Goal: Find specific page/section: Find specific page/section

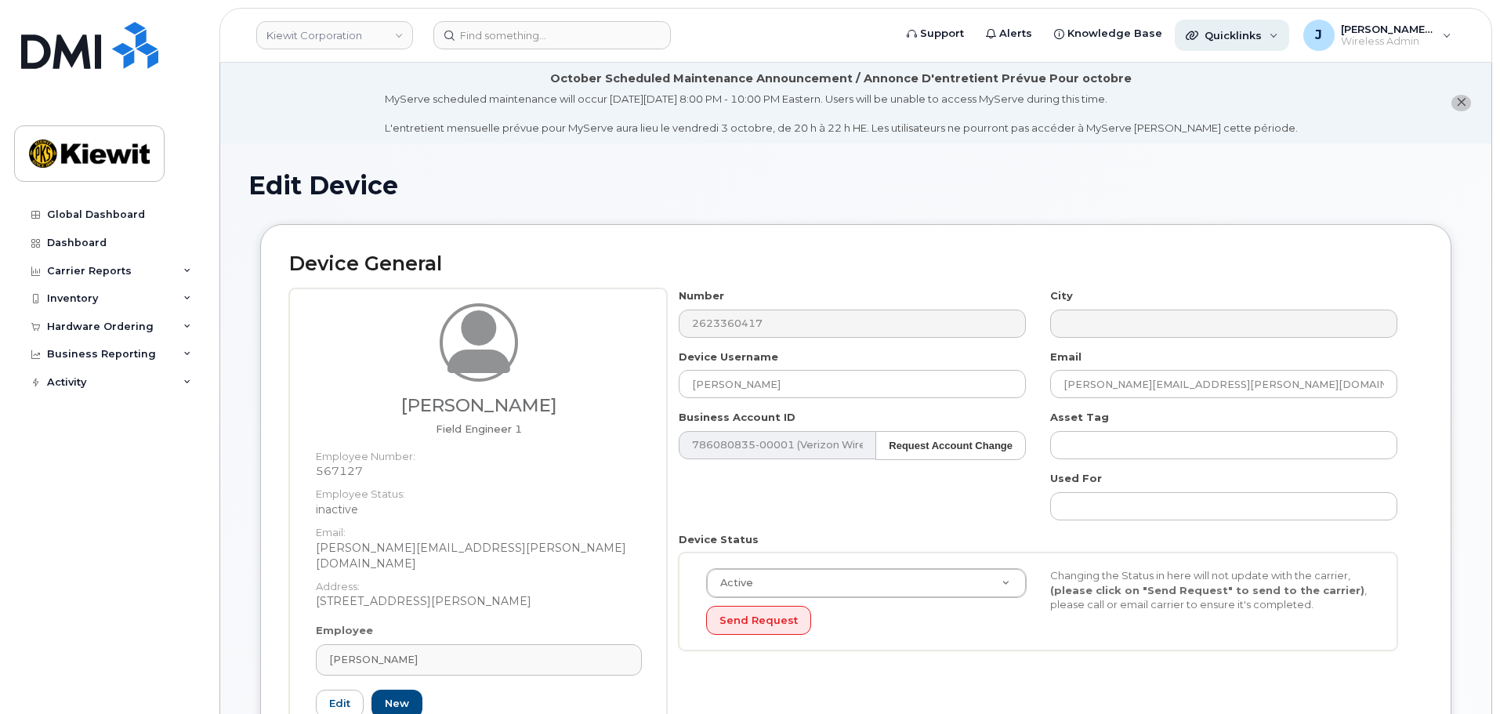
click at [1223, 42] on div "Quicklinks" at bounding box center [1232, 35] width 114 height 31
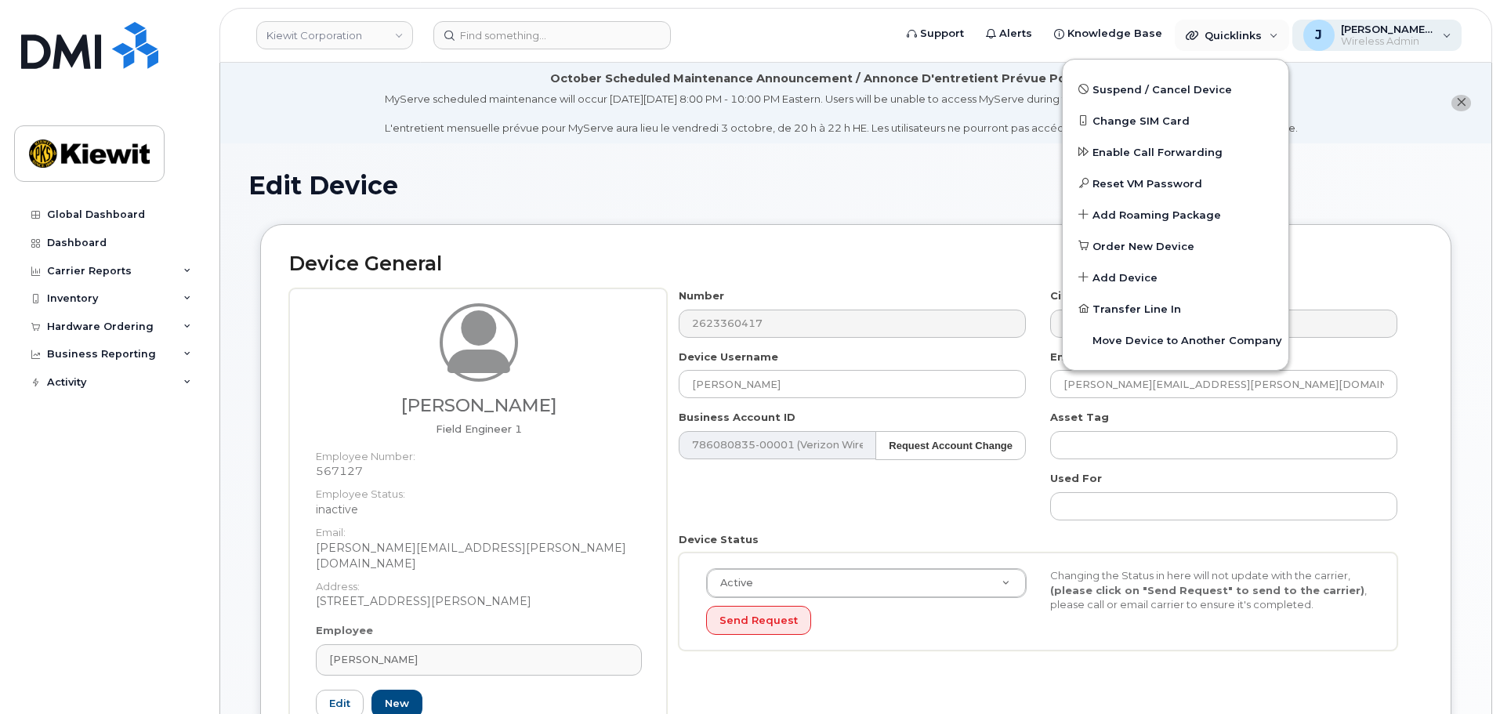
click at [1355, 39] on span "Wireless Admin" at bounding box center [1388, 41] width 94 height 13
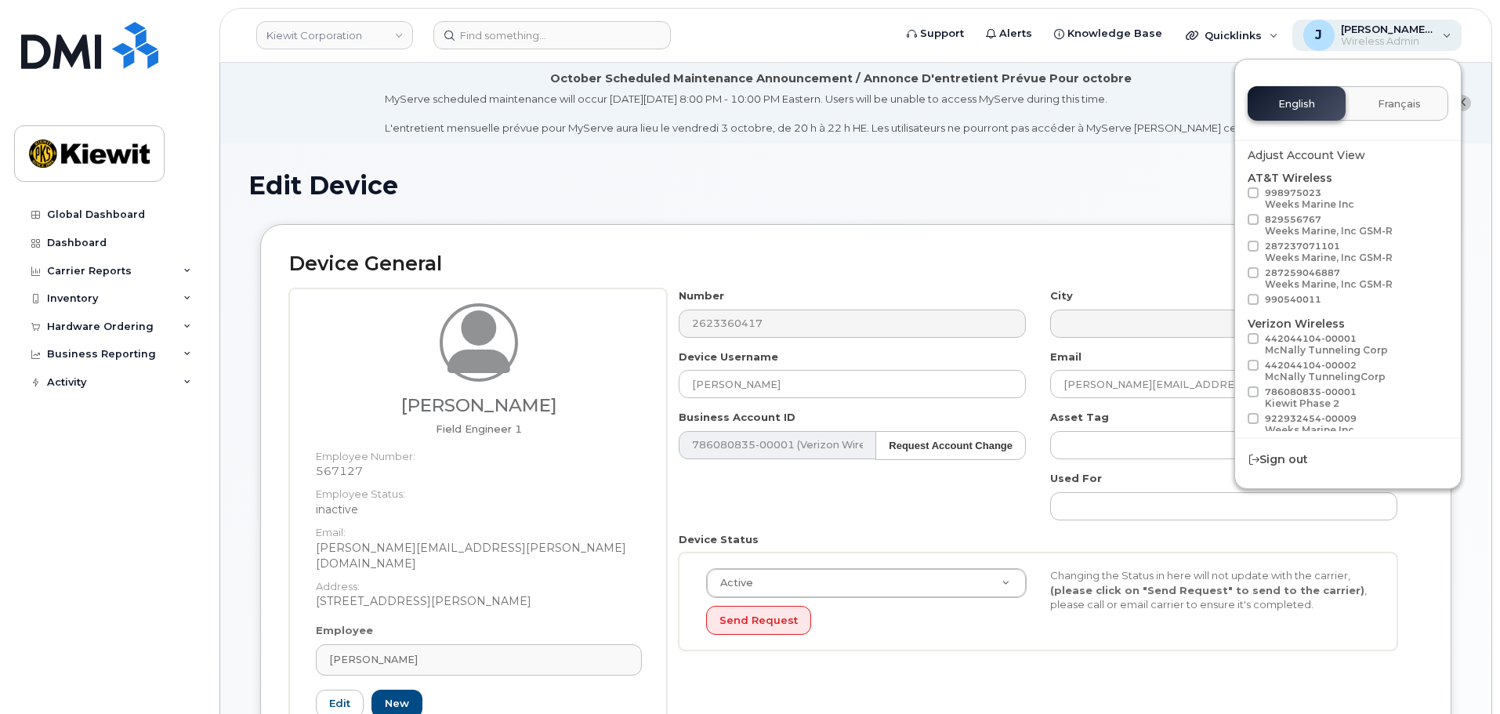
click at [1355, 38] on span "Wireless Admin" at bounding box center [1388, 41] width 94 height 13
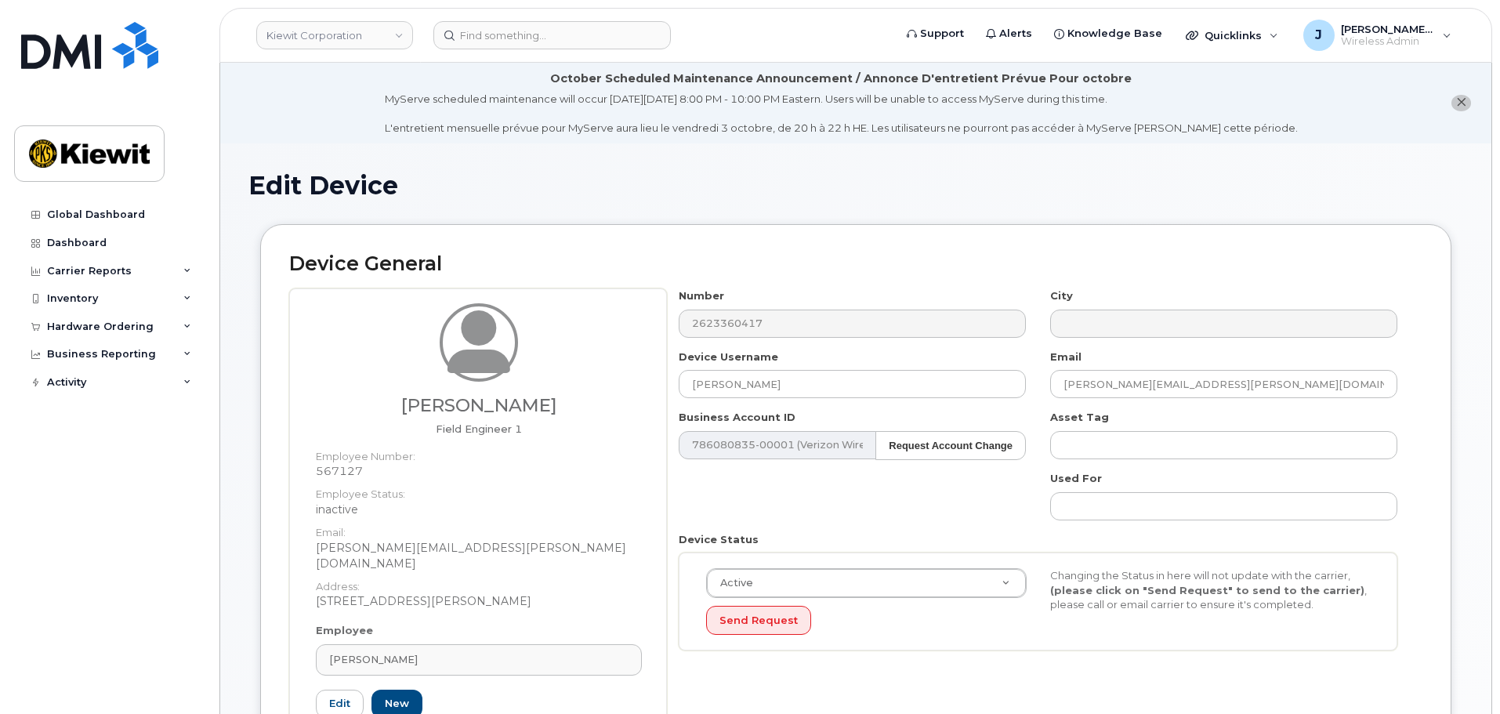
click at [954, 179] on h1 "Edit Device" at bounding box center [855, 185] width 1215 height 27
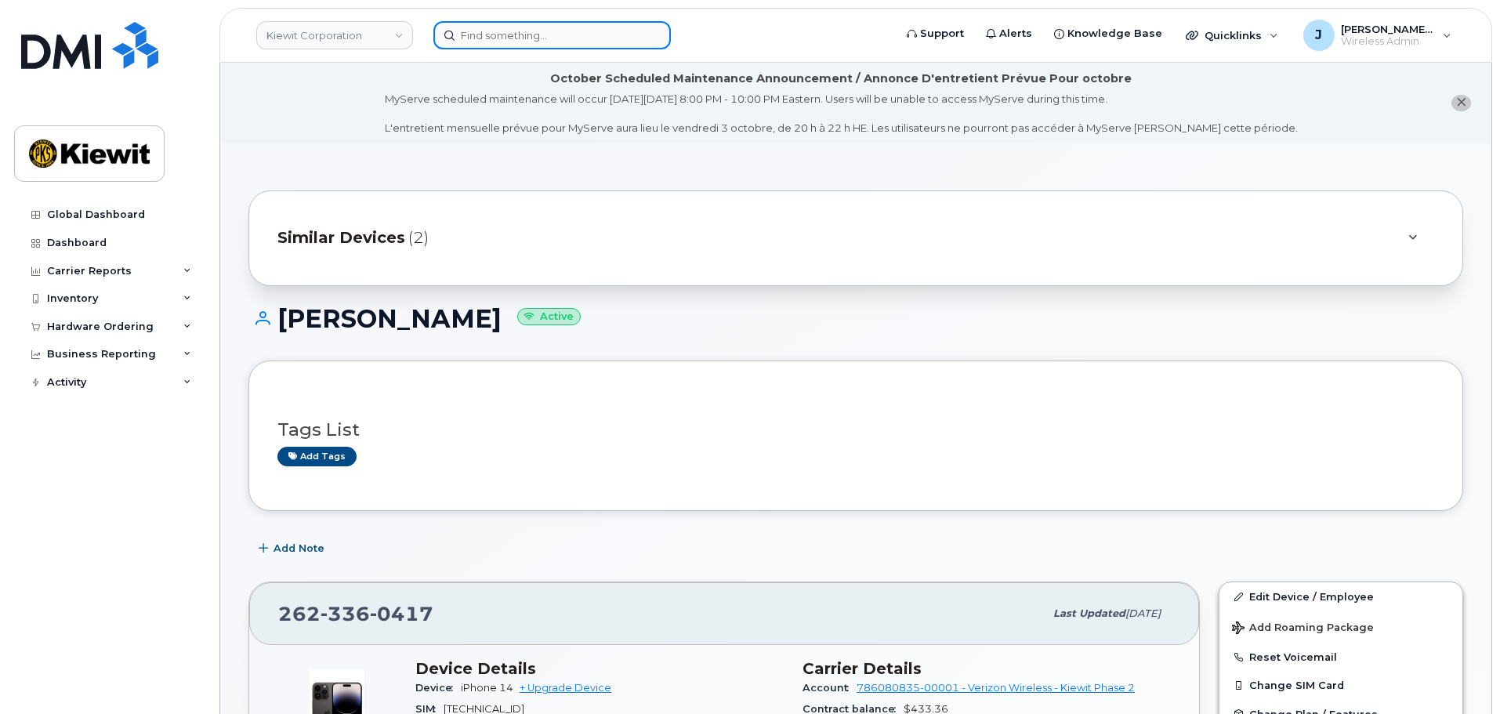
click at [494, 32] on input at bounding box center [551, 35] width 237 height 28
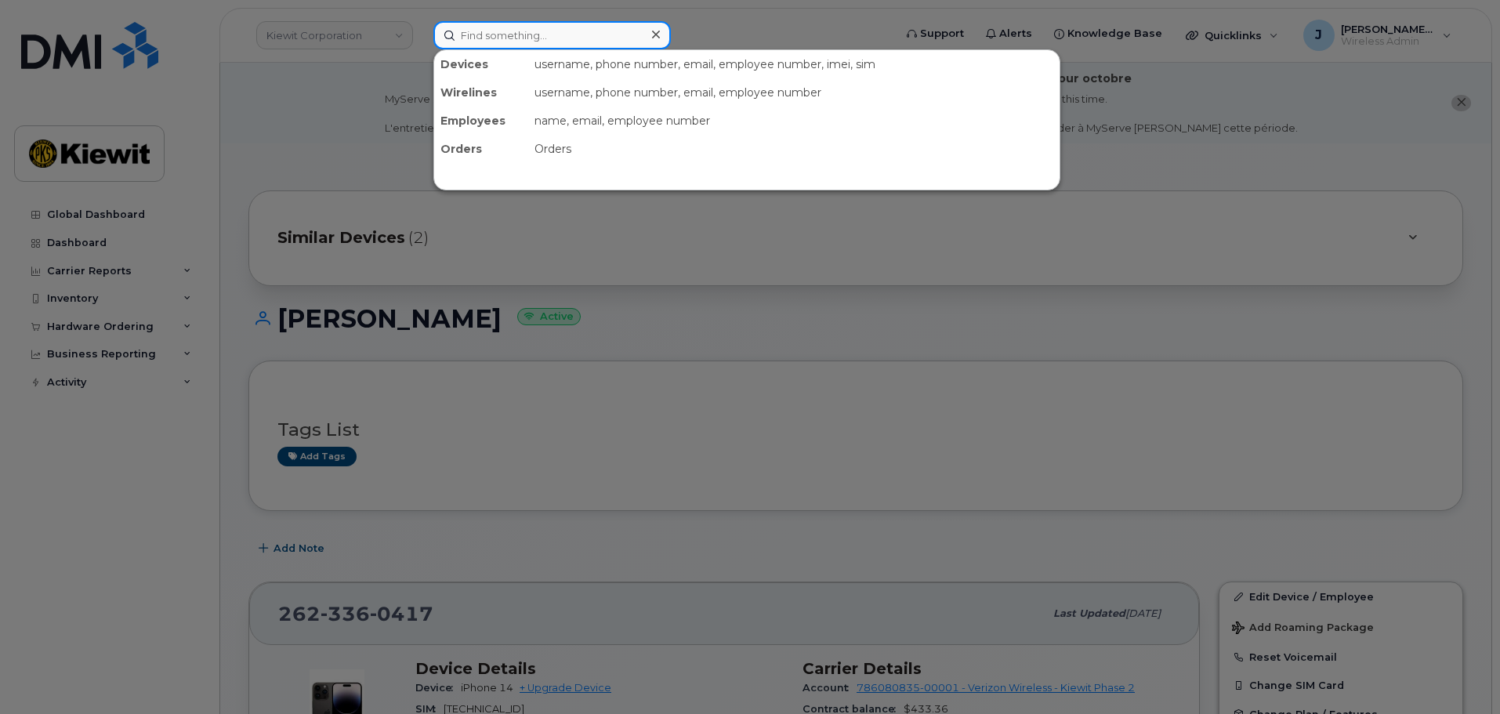
paste input "262-440-6122"
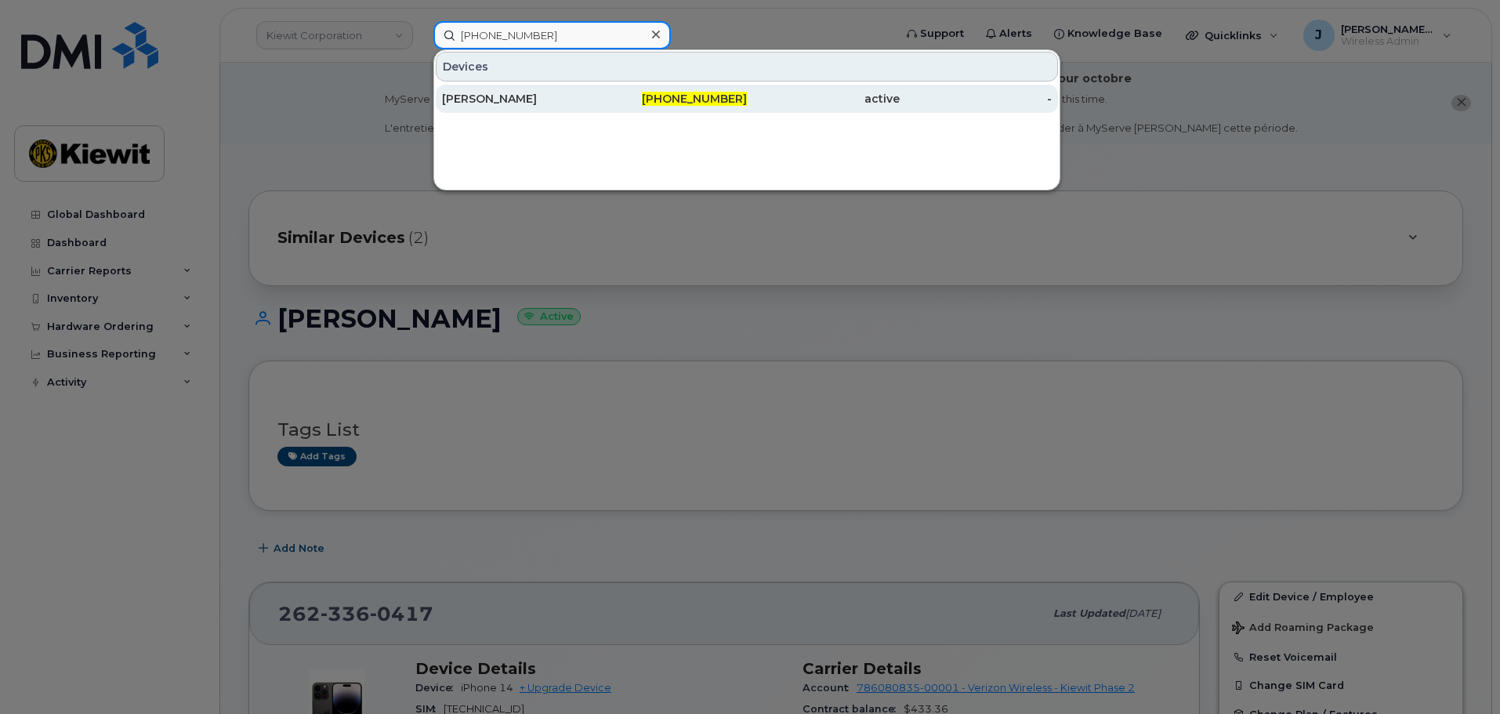
type input "262-440-6122"
click at [592, 107] on div "MICHAEL ARCHIBEQUE" at bounding box center [518, 99] width 153 height 28
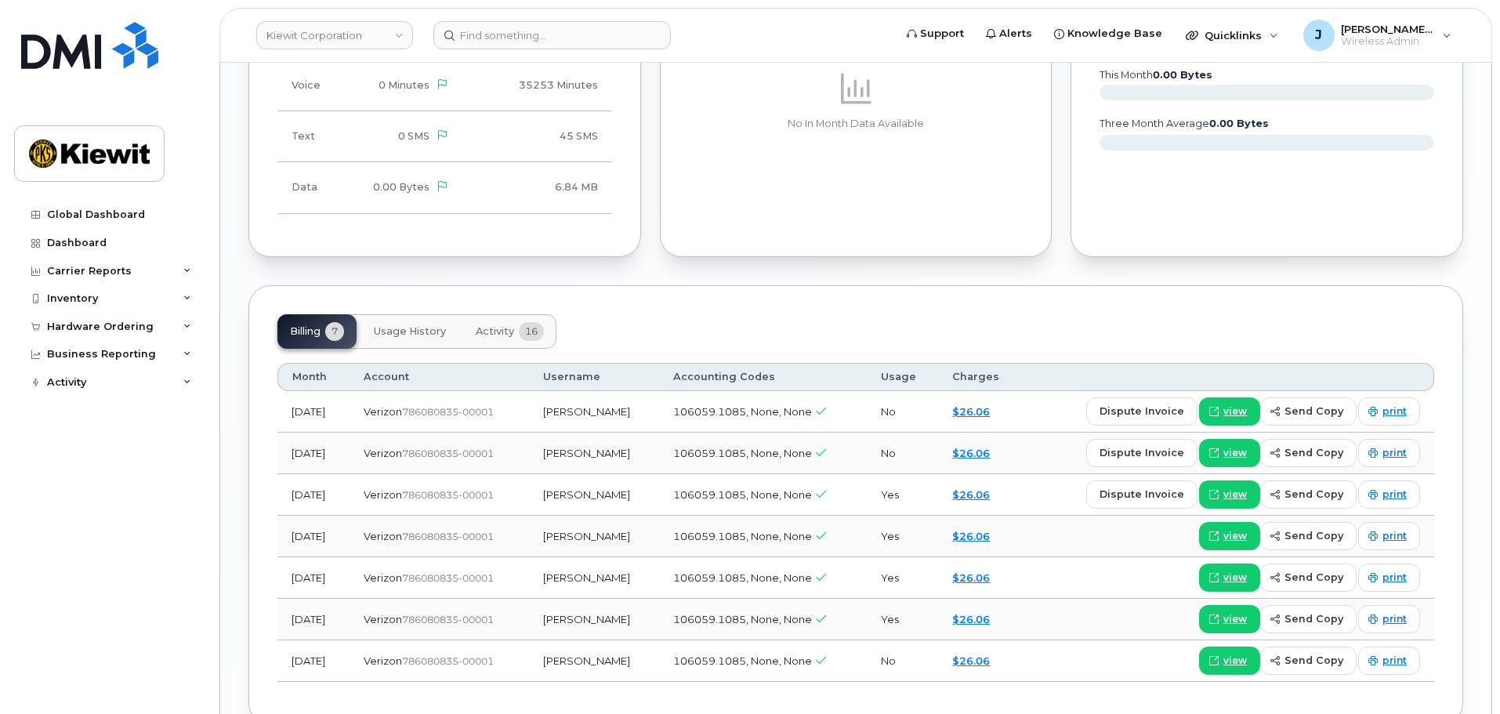
scroll to position [1299, 0]
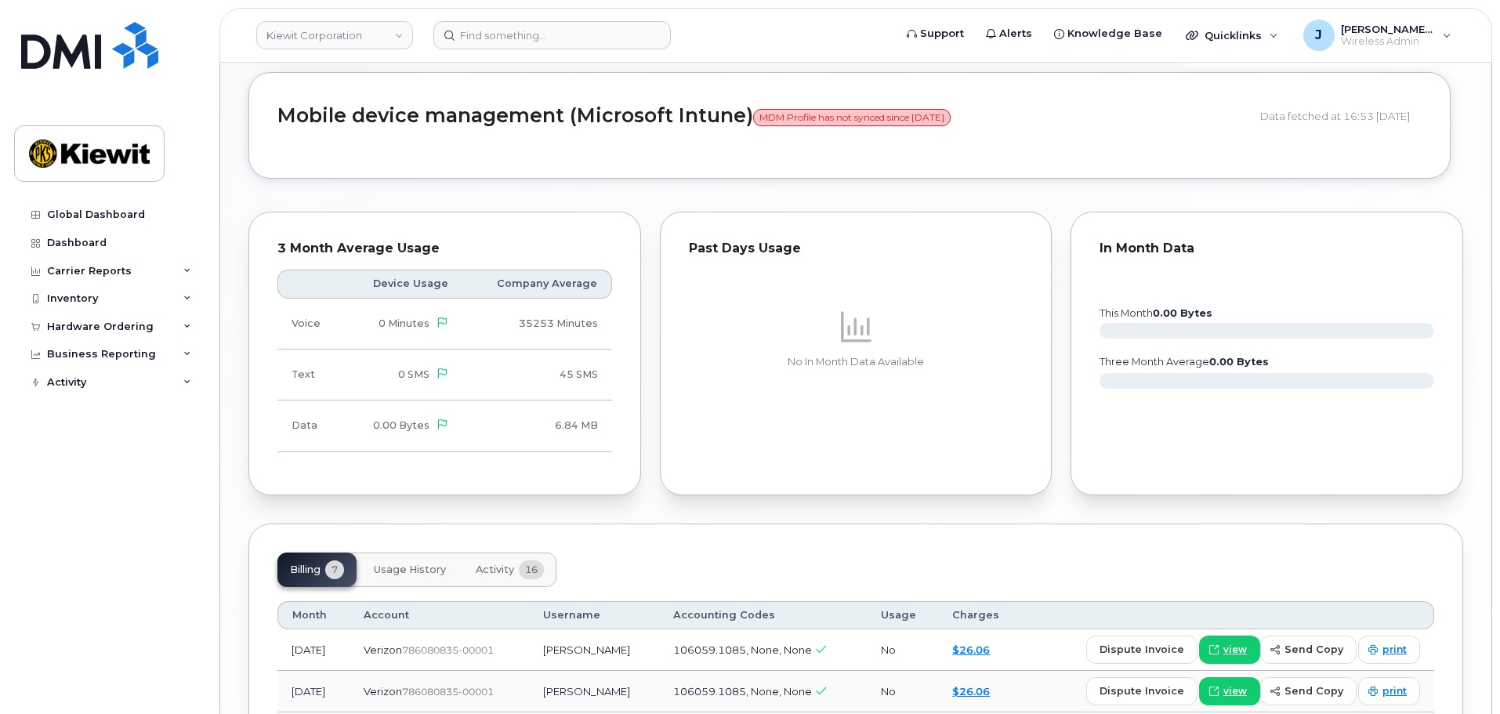
click at [936, 276] on div "No In Month Data Available" at bounding box center [856, 337] width 335 height 165
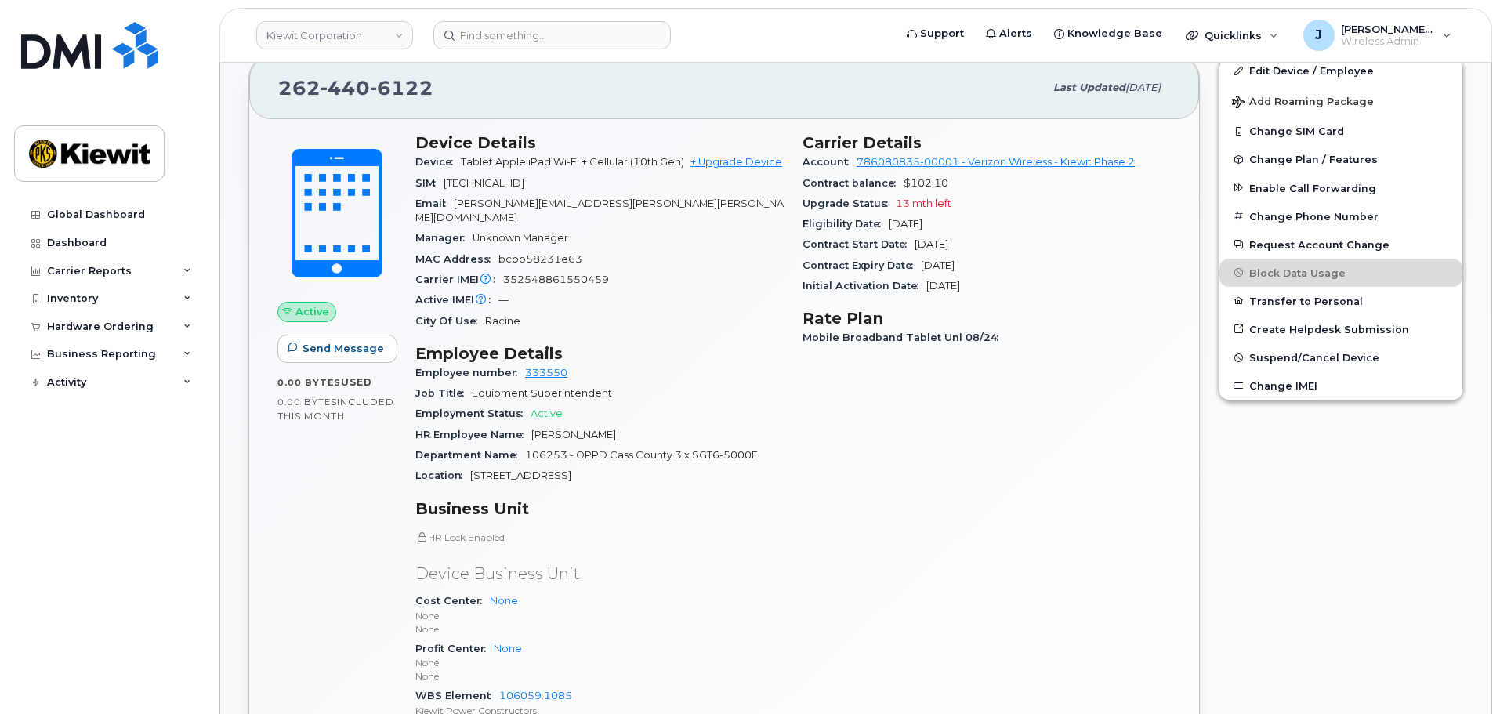
scroll to position [516, 0]
